Goal: Information Seeking & Learning: Compare options

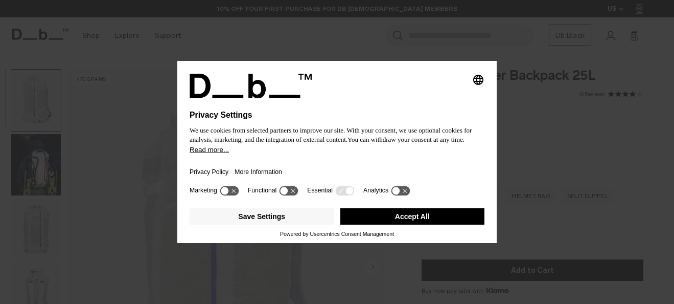
click at [230, 192] on icon at bounding box center [229, 191] width 19 height 10
click at [229, 191] on icon at bounding box center [229, 191] width 19 height 10
click at [289, 195] on icon at bounding box center [289, 191] width 19 height 10
click at [425, 224] on button "Accept All" at bounding box center [413, 216] width 145 height 16
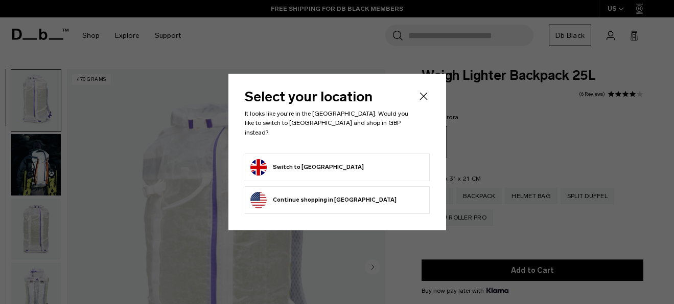
click at [357, 159] on form "Switch to United Kingdom" at bounding box center [338, 167] width 174 height 16
click at [325, 162] on button "Switch to United Kingdom" at bounding box center [308, 167] width 114 height 16
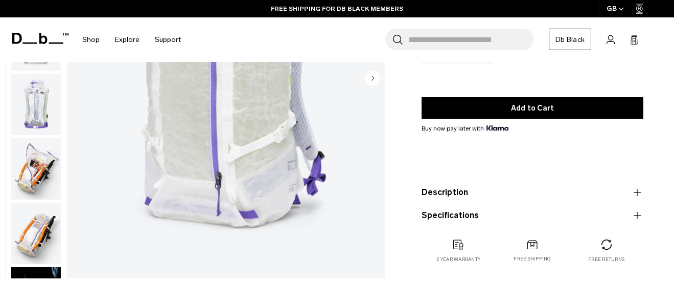
scroll to position [33, 0]
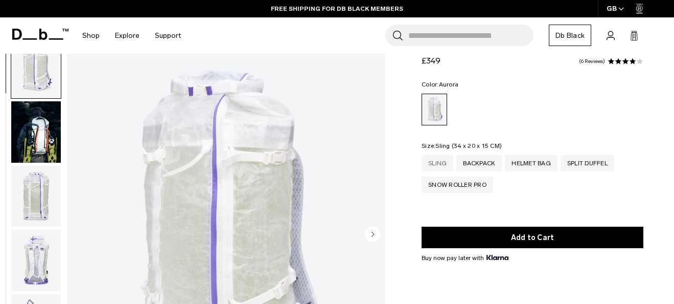
click at [434, 163] on div "Sling" at bounding box center [438, 163] width 32 height 16
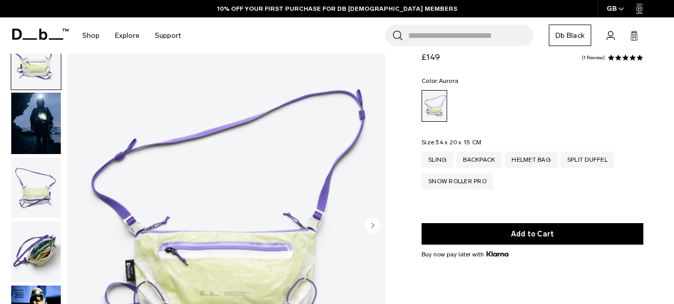
scroll to position [94, 0]
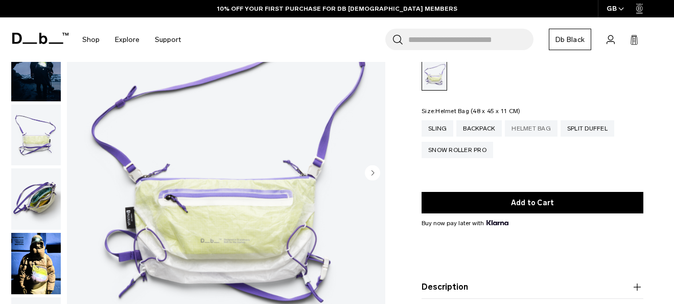
click at [538, 130] on div "Helmet Bag" at bounding box center [531, 128] width 53 height 16
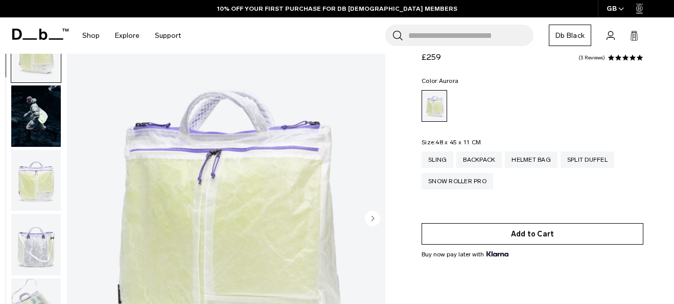
scroll to position [35, 0]
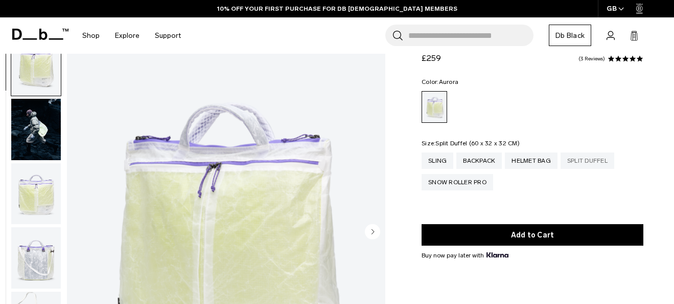
click at [585, 159] on div "Split Duffel" at bounding box center [588, 160] width 54 height 16
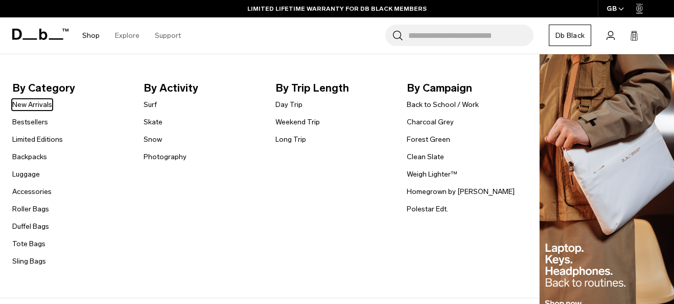
drag, startPoint x: 163, startPoint y: 159, endPoint x: 184, endPoint y: 167, distance: 22.7
click at [288, 141] on link "Long Trip" at bounding box center [291, 139] width 31 height 11
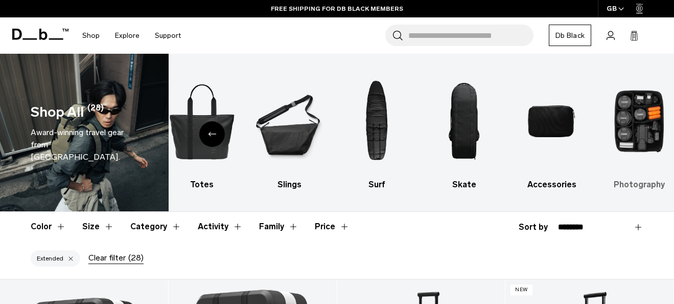
click at [656, 122] on img "10 / 10" at bounding box center [640, 121] width 70 height 104
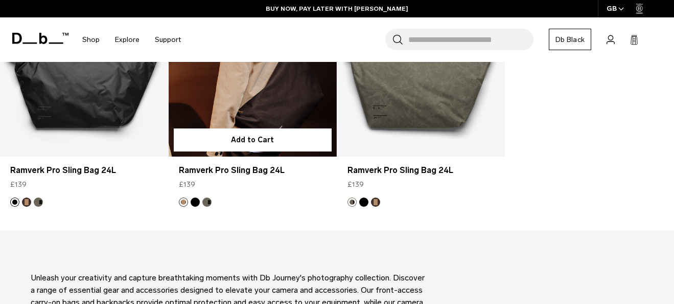
scroll to position [1769, 0]
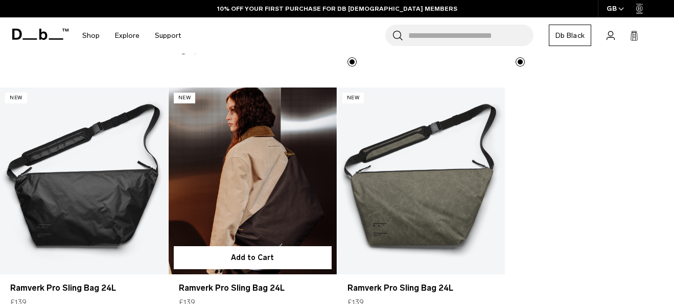
click at [224, 179] on link "Ramverk Pro Sling Bag 24L" at bounding box center [253, 180] width 168 height 187
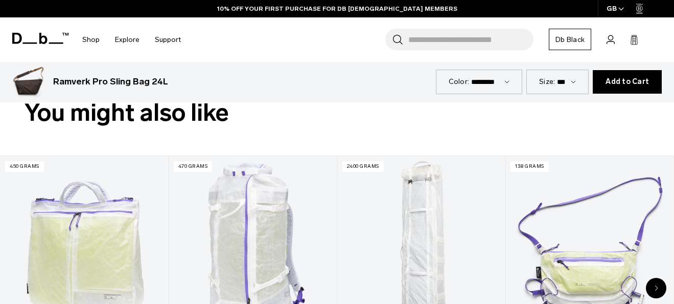
scroll to position [410, 0]
